Goal: Find specific page/section

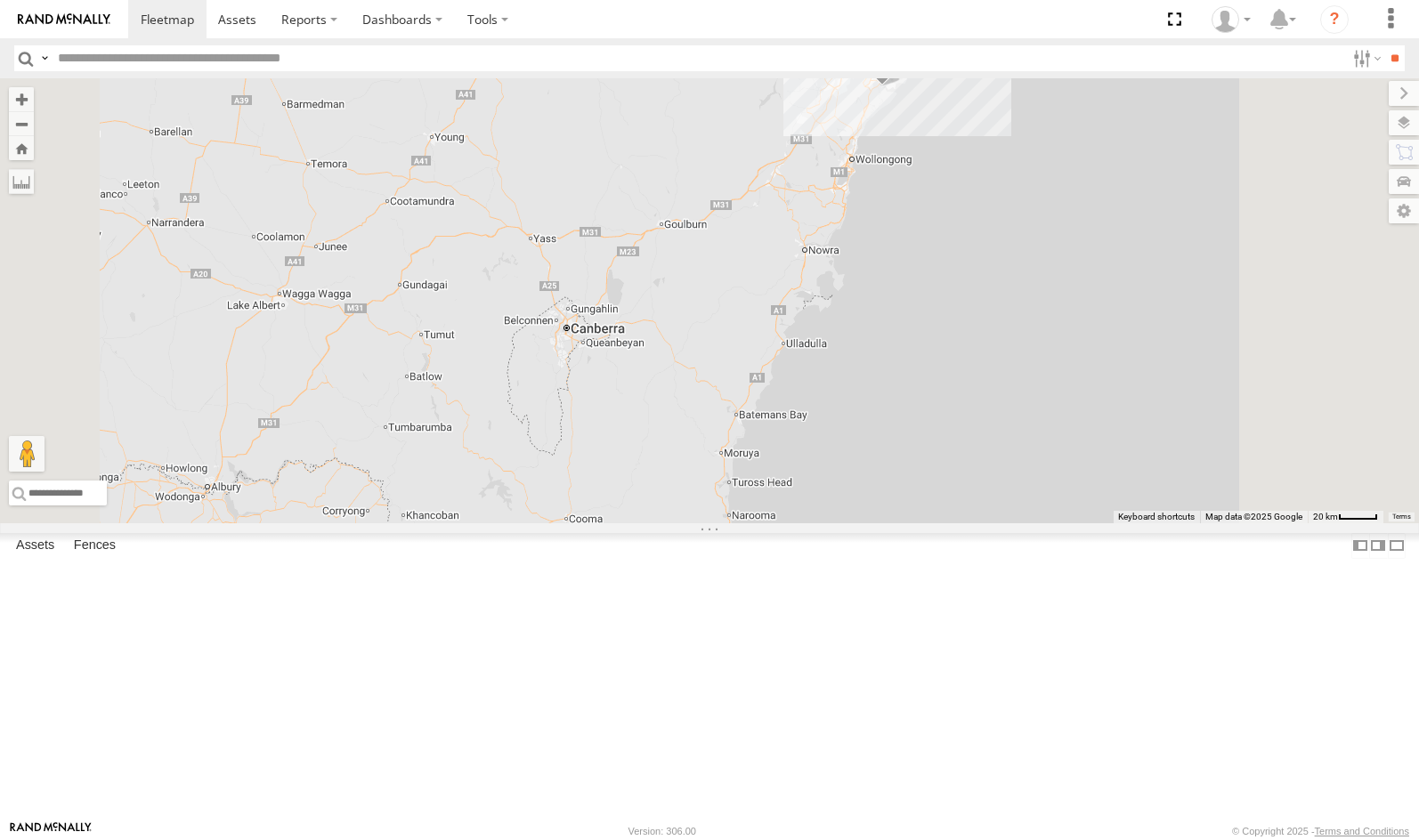
click at [0, 0] on div "Portfolio Mgrs" at bounding box center [0, 0] width 0 height 0
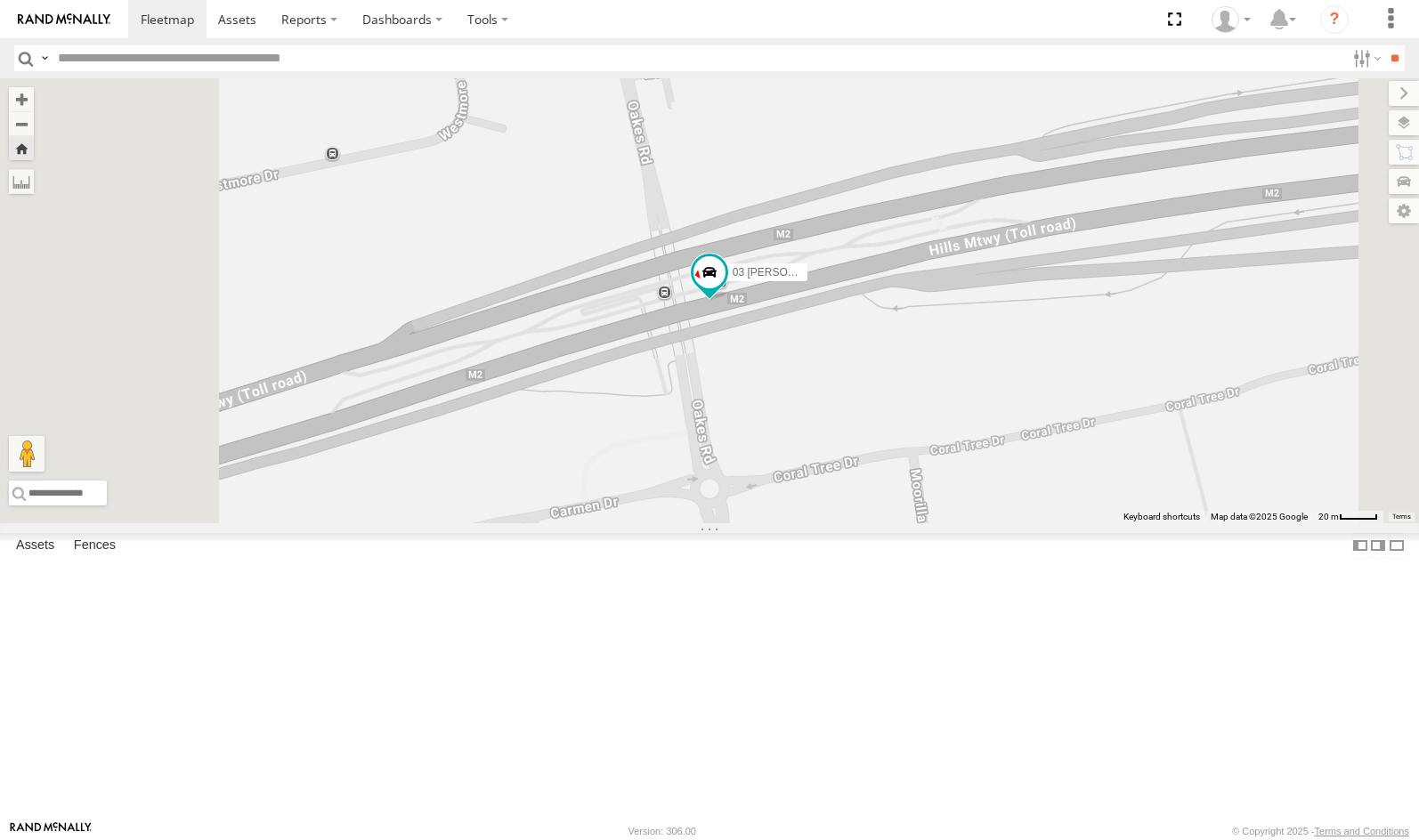
click at [0, 0] on div "02 Jordan" at bounding box center [0, 0] width 0 height 0
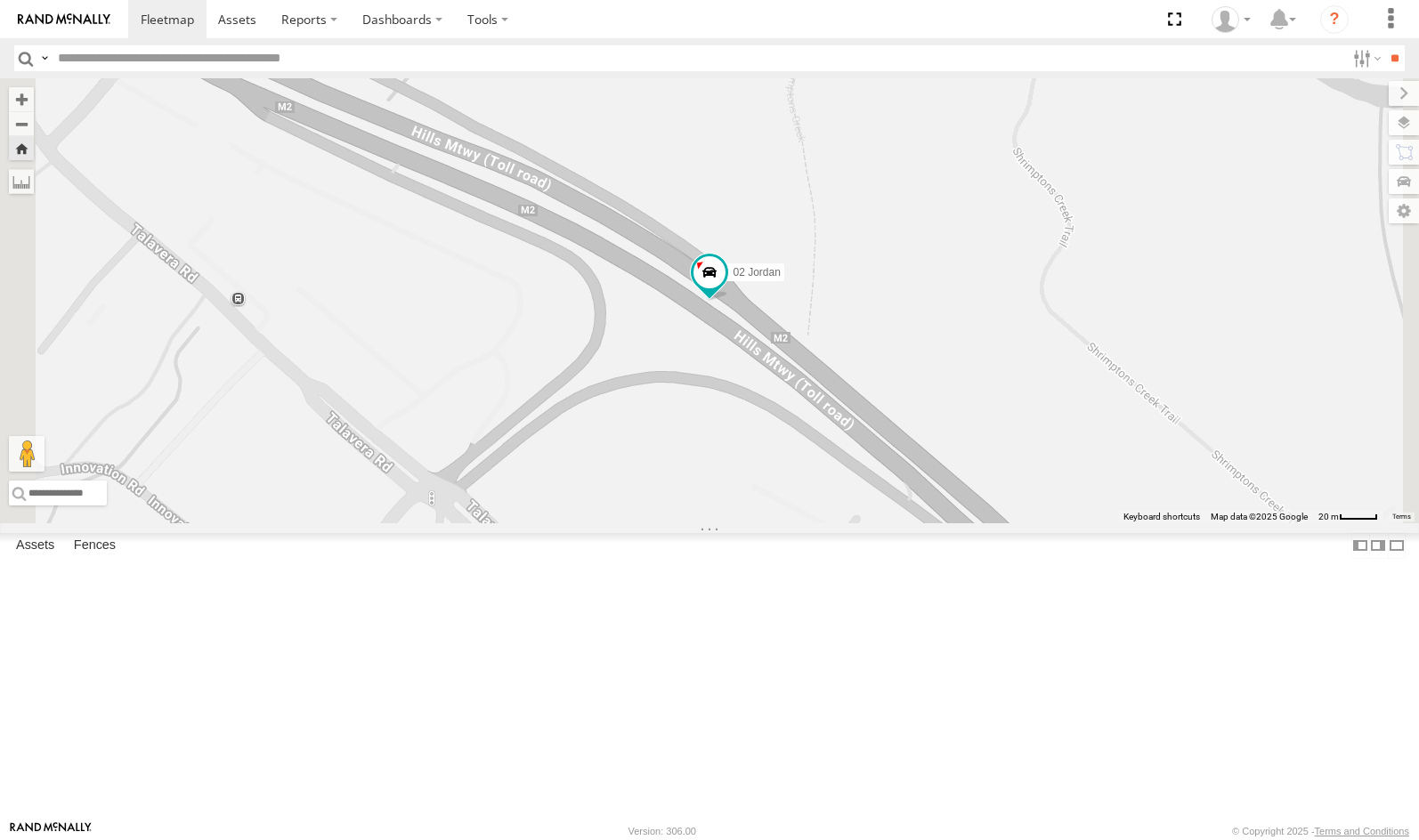
click at [67, 23] on img at bounding box center [64, 20] width 93 height 13
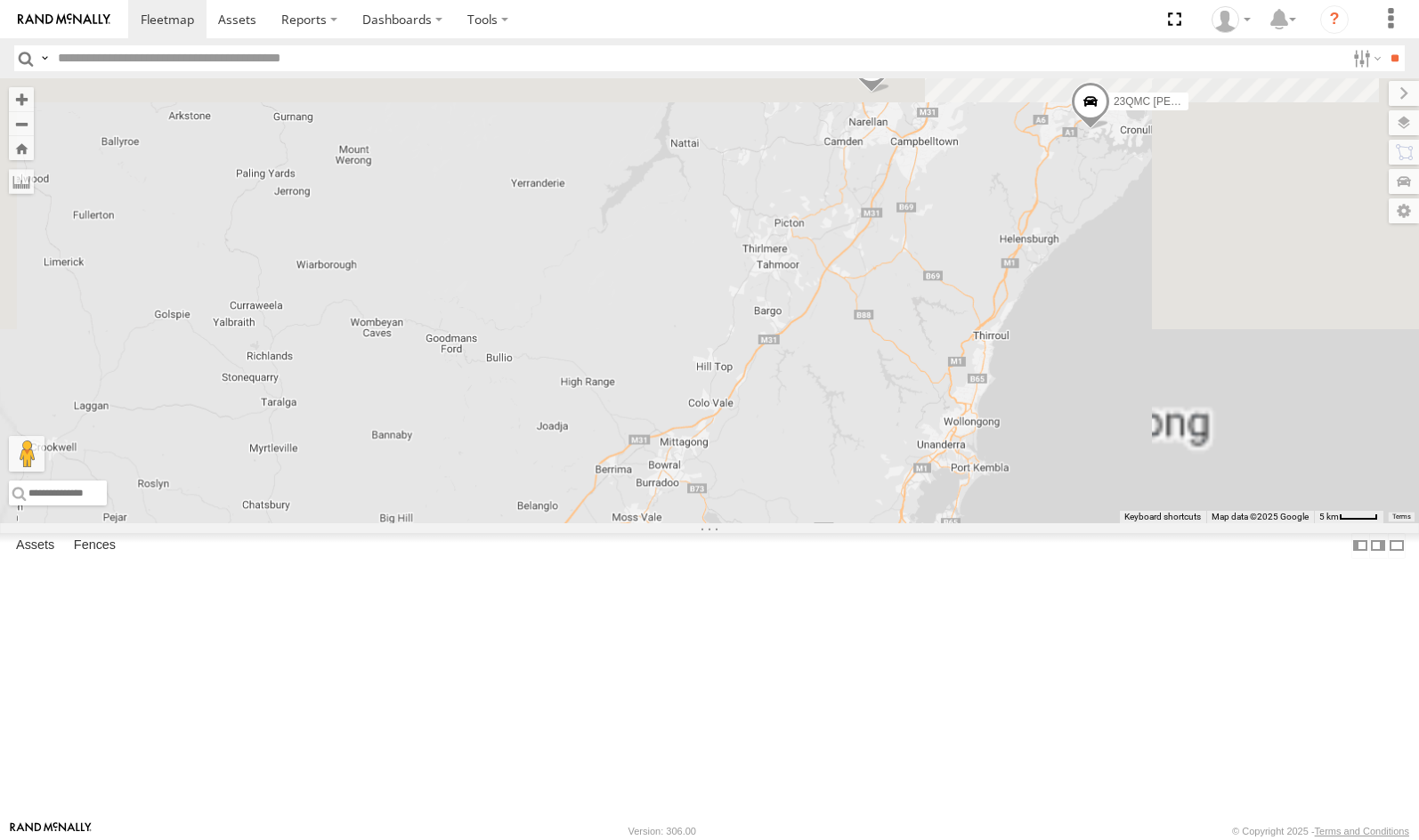
drag, startPoint x: 928, startPoint y: 439, endPoint x: 799, endPoint y: 676, distance: 269.8
click at [799, 523] on div "23QMC [PERSON_NAME] 27QMC 28 QMC [PERSON_NAME]" at bounding box center [709, 300] width 1419 height 445
